Goal: Task Accomplishment & Management: Use online tool/utility

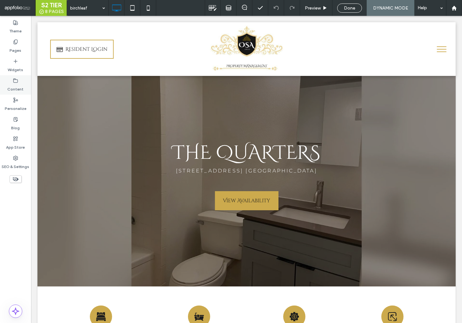
click at [17, 80] on icon at bounding box center [15, 80] width 5 height 5
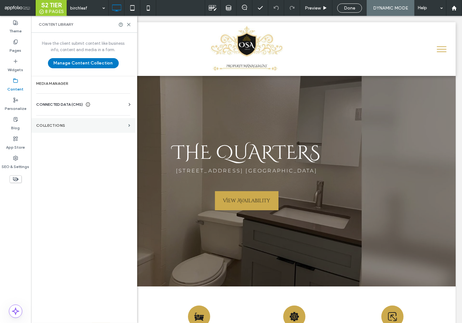
click at [63, 127] on label "Collections" at bounding box center [81, 125] width 90 height 4
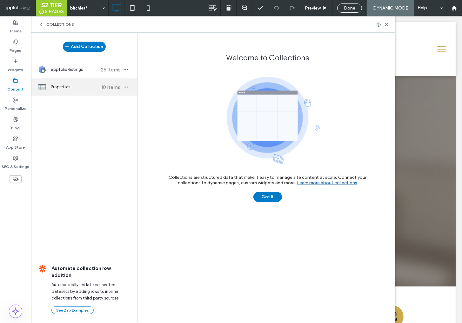
click at [65, 89] on span "Properties" at bounding box center [74, 87] width 47 height 6
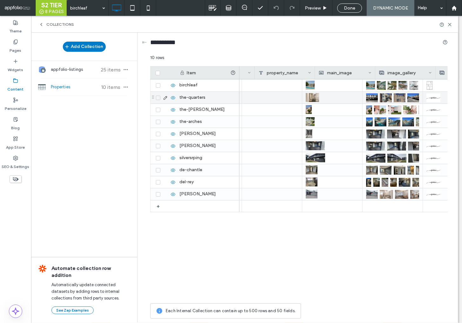
scroll to position [0, 910]
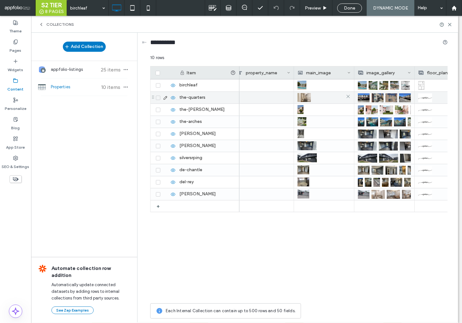
click at [305, 98] on img at bounding box center [303, 97] width 13 height 9
click at [348, 97] on icon at bounding box center [348, 96] width 5 height 5
click at [303, 97] on div at bounding box center [324, 97] width 53 height 11
click at [304, 98] on div at bounding box center [324, 97] width 53 height 11
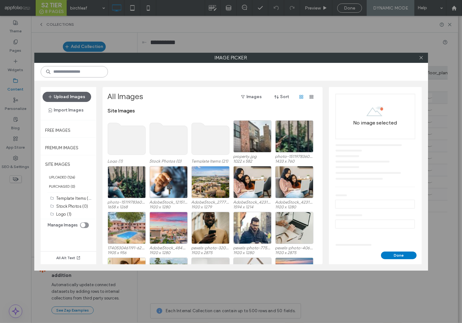
click at [93, 70] on input at bounding box center [74, 71] width 67 height 11
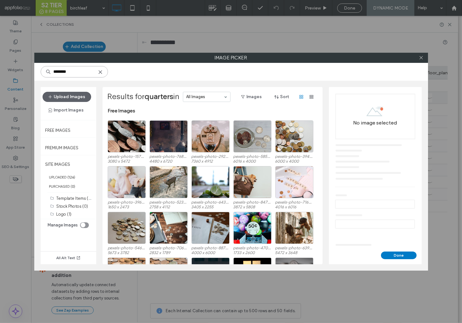
type input "********"
click at [102, 70] on use at bounding box center [100, 71] width 3 height 3
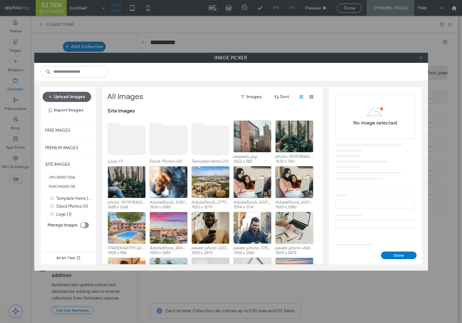
click at [422, 59] on icon at bounding box center [421, 57] width 5 height 5
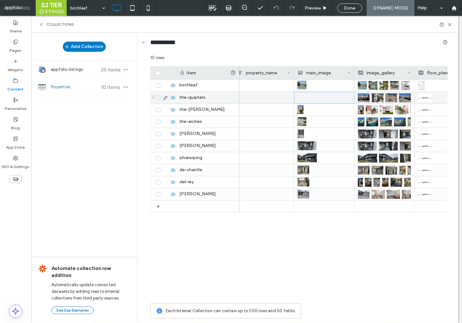
click at [327, 98] on div at bounding box center [324, 97] width 53 height 11
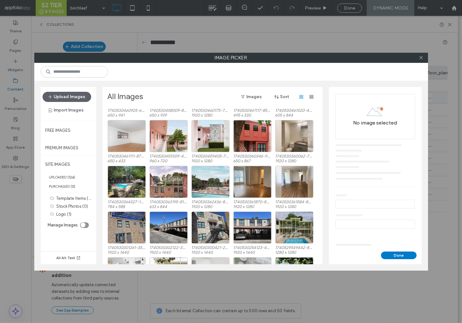
scroll to position [737, 0]
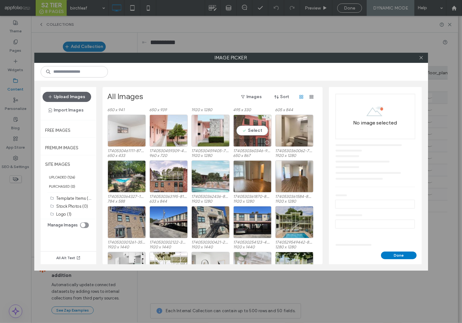
click at [252, 131] on div "Select" at bounding box center [252, 131] width 38 height 32
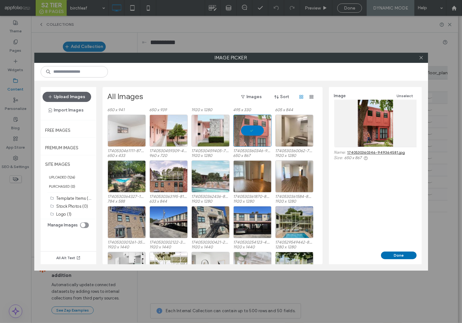
click at [399, 257] on button "Done" at bounding box center [399, 255] width 36 height 8
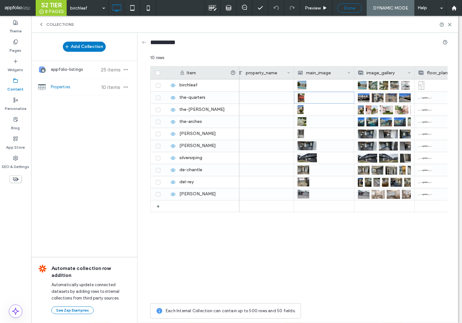
click at [353, 6] on span "Done" at bounding box center [349, 7] width 11 height 5
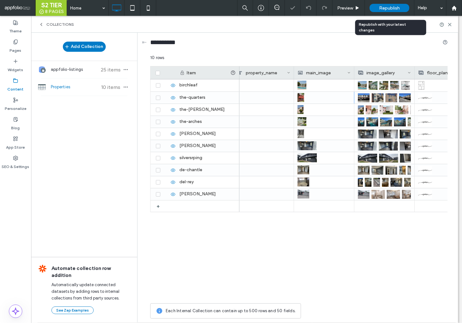
click at [383, 10] on span "Republish" at bounding box center [389, 7] width 21 height 5
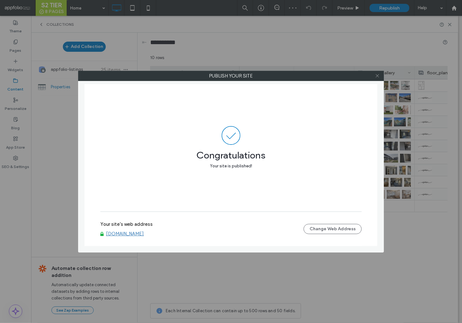
click at [377, 75] on use at bounding box center [376, 75] width 3 height 3
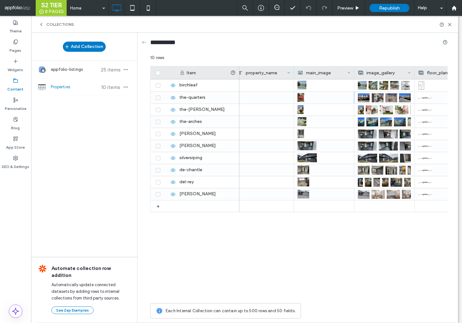
click at [13, 82] on icon at bounding box center [15, 80] width 5 height 5
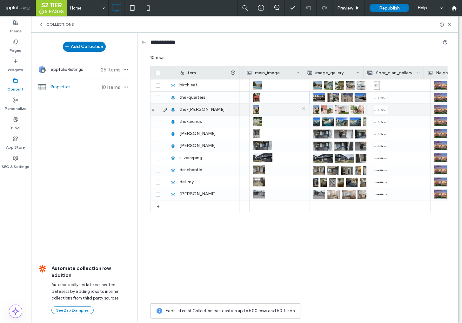
scroll to position [0, 951]
